Goal: Task Accomplishment & Management: Use online tool/utility

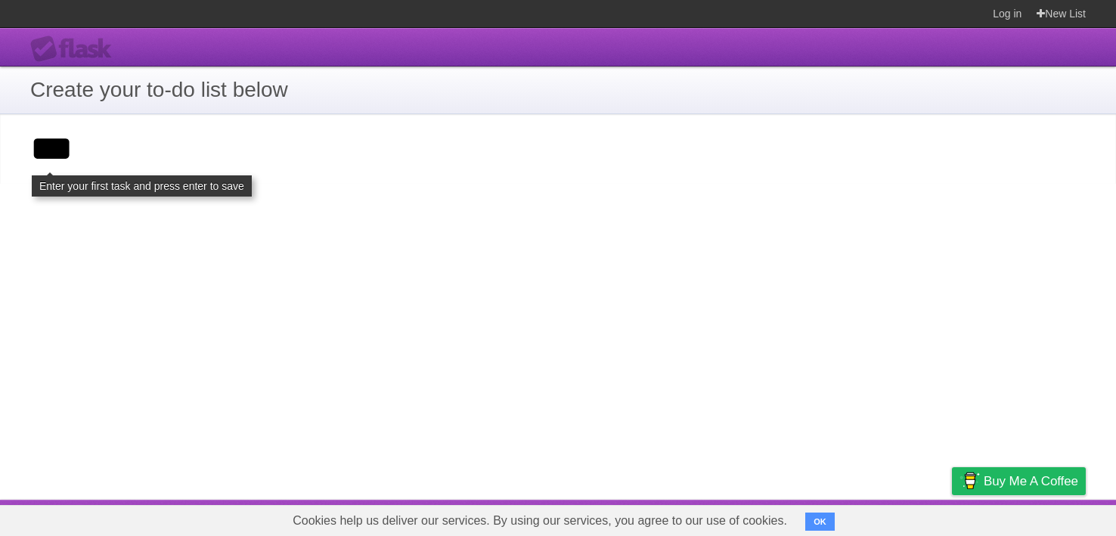
type input "**"
click input "**********" at bounding box center [0, 0] width 0 height 0
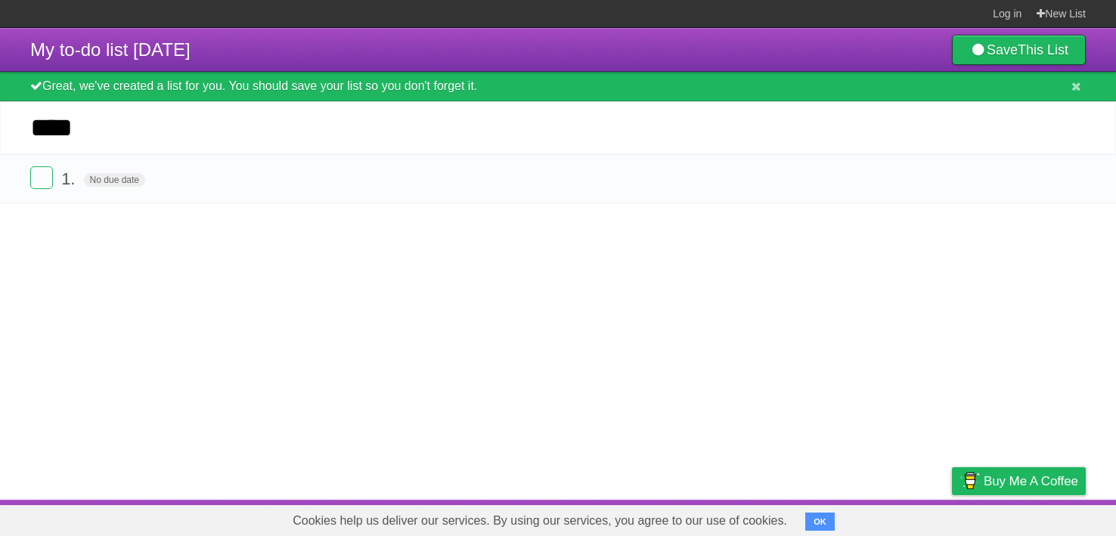
type input "**"
